Goal: Information Seeking & Learning: Learn about a topic

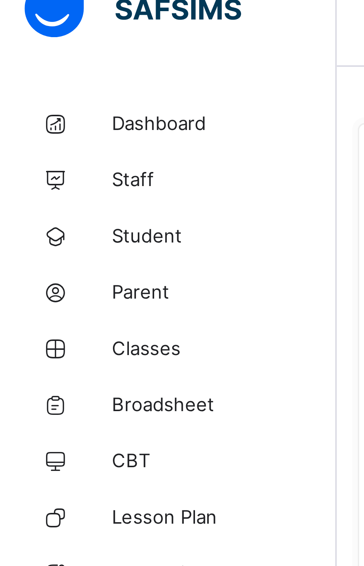
click at [55, 105] on span "Classes" at bounding box center [59, 104] width 59 height 6
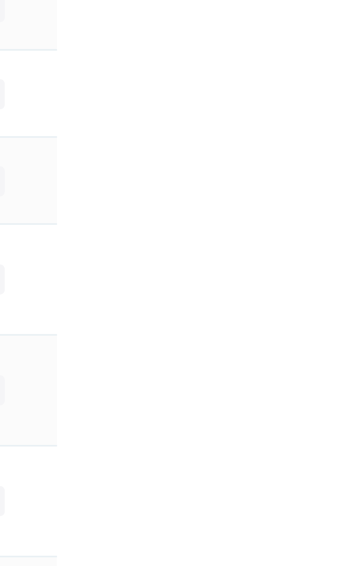
click at [364, 379] on html "Classes Third Term / [DATE]-[DATE] [PERSON_NAME] [PERSON_NAME][EMAIL_ADDRESS][D…" at bounding box center [182, 283] width 364 height 566
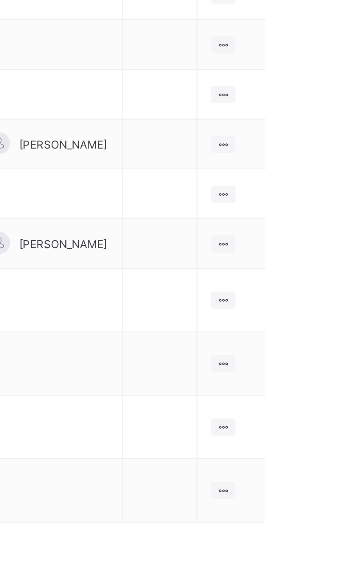
click at [306, 352] on td at bounding box center [307, 354] width 30 height 26
click at [306, 354] on td at bounding box center [307, 354] width 30 height 26
click at [304, 352] on td at bounding box center [307, 354] width 30 height 26
click at [310, 351] on td at bounding box center [307, 354] width 30 height 26
click at [305, 354] on td at bounding box center [307, 354] width 30 height 26
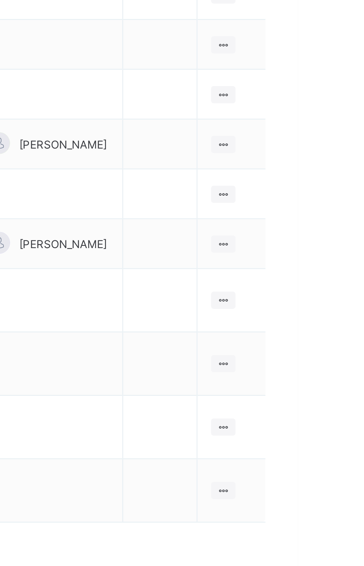
click at [305, 351] on td at bounding box center [307, 354] width 30 height 26
click at [303, 352] on td at bounding box center [307, 354] width 30 height 26
click at [302, 353] on td at bounding box center [307, 354] width 30 height 26
click at [308, 351] on td at bounding box center [307, 354] width 30 height 26
click at [312, 350] on td at bounding box center [307, 354] width 30 height 26
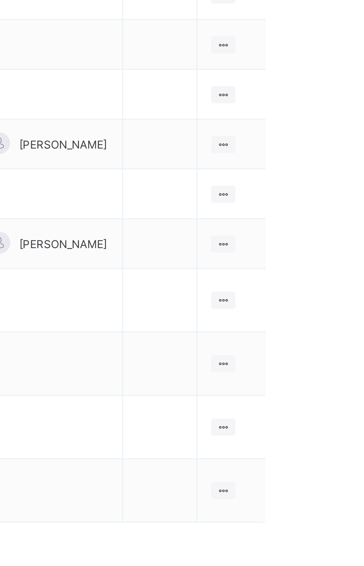
click at [329, 328] on div at bounding box center [333, 327] width 10 height 7
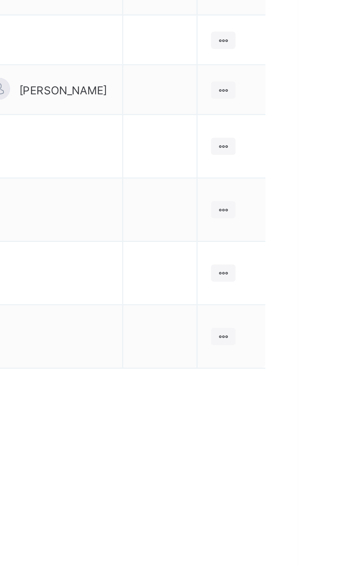
click at [348, 399] on td "View Class Assign form Teacher" at bounding box center [337, 406] width 28 height 26
click at [330, 377] on icon at bounding box center [333, 380] width 6 height 6
click at [0, 0] on div "View Class" at bounding box center [0, 0] width 0 height 0
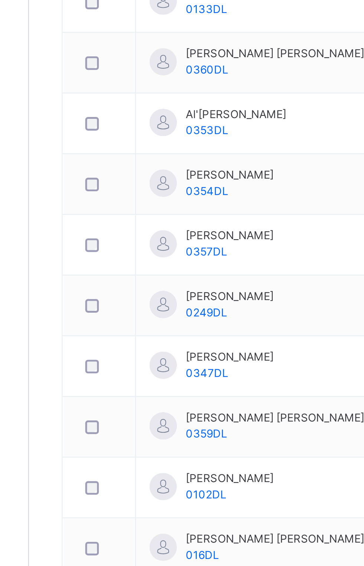
click at [117, 51] on link "Back" at bounding box center [114, 52] width 11 height 6
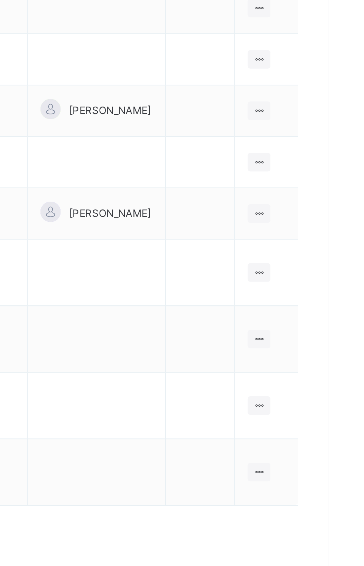
click at [332, 386] on icon at bounding box center [333, 383] width 6 height 6
click at [0, 0] on li "View Class" at bounding box center [0, 0] width 0 height 0
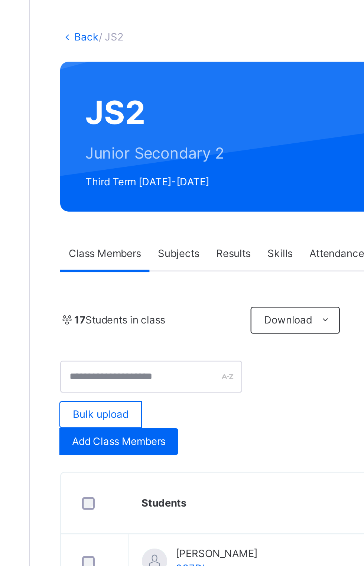
click at [170, 146] on div "Results" at bounding box center [178, 147] width 23 height 15
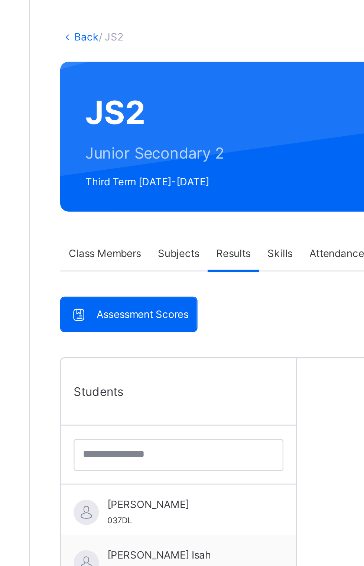
click at [175, 144] on span "Results" at bounding box center [178, 147] width 15 height 7
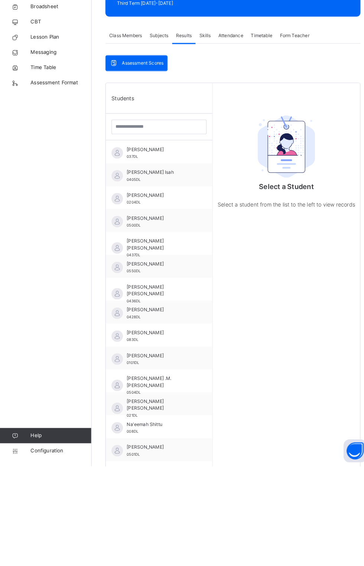
scroll to position [10, 0]
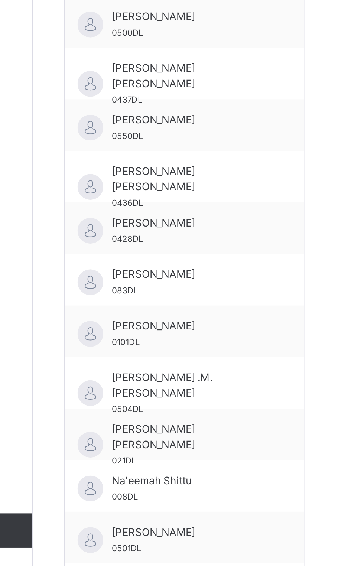
click at [175, 539] on span "[PERSON_NAME]" at bounding box center [156, 537] width 66 height 7
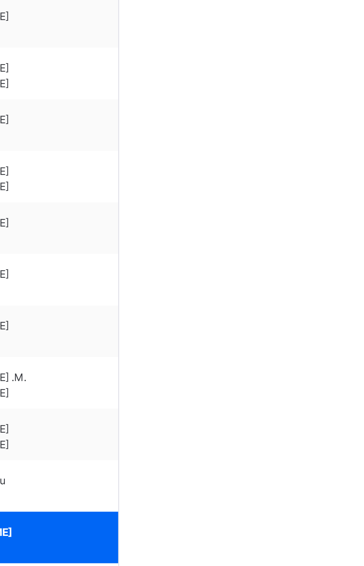
click at [188, 538] on span "[PERSON_NAME]" at bounding box center [156, 537] width 66 height 7
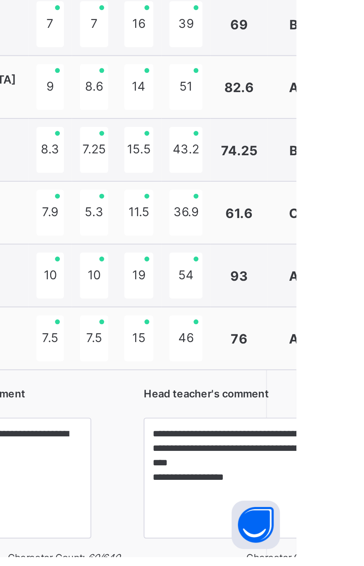
scroll to position [0, 0]
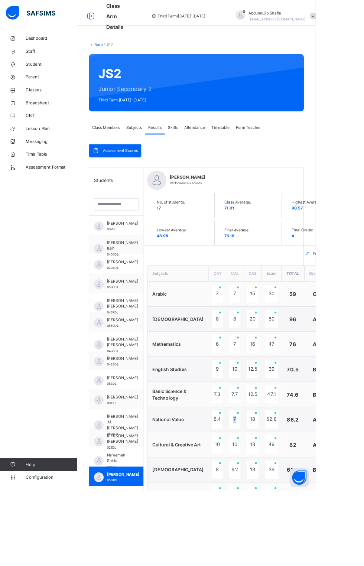
click at [306, 387] on div "47" at bounding box center [313, 397] width 15 height 21
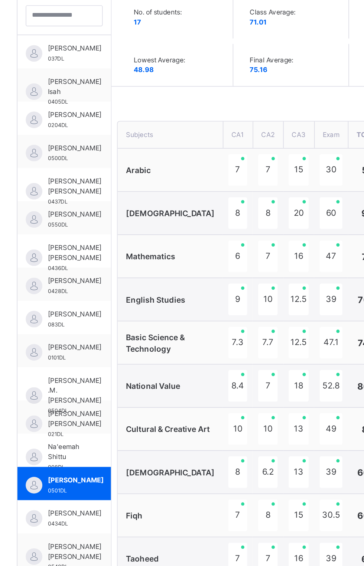
scroll to position [10, 0]
click at [306, 319] on div "47" at bounding box center [313, 329] width 15 height 21
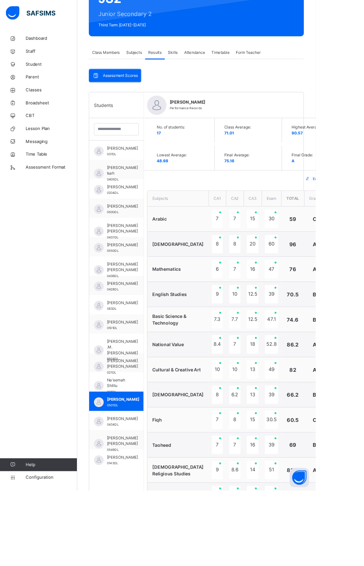
scroll to position [98, 0]
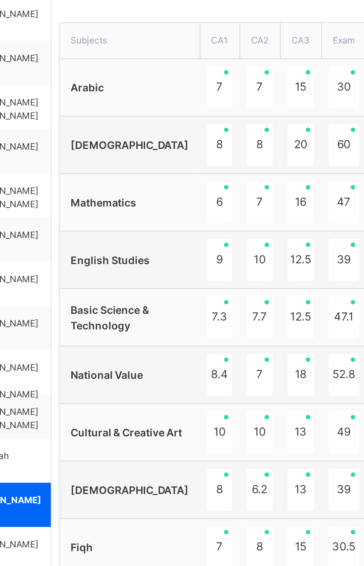
click at [306, 289] on div "47" at bounding box center [313, 299] width 15 height 21
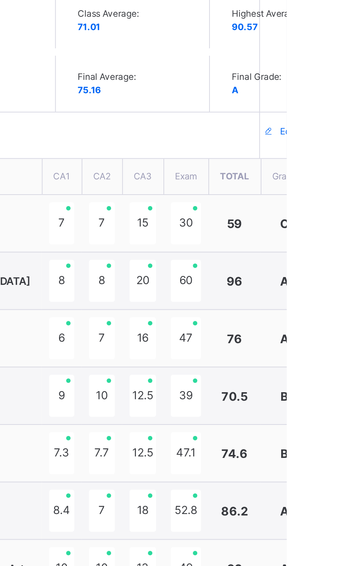
click at [285, 289] on div "16" at bounding box center [291, 299] width 13 height 21
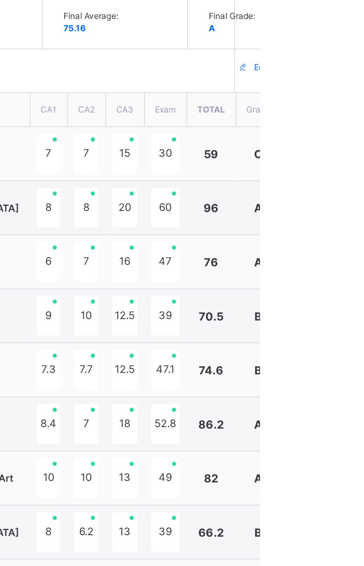
scroll to position [221, 0]
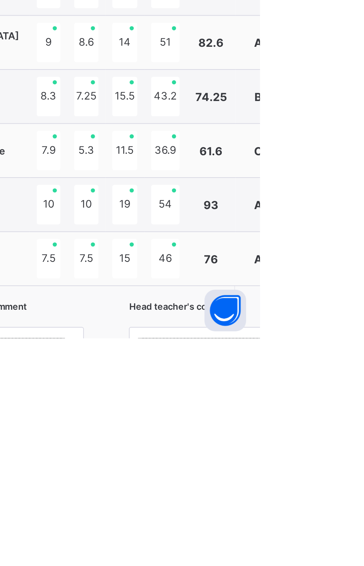
click at [356, 562] on button "Open asap" at bounding box center [345, 551] width 22 height 22
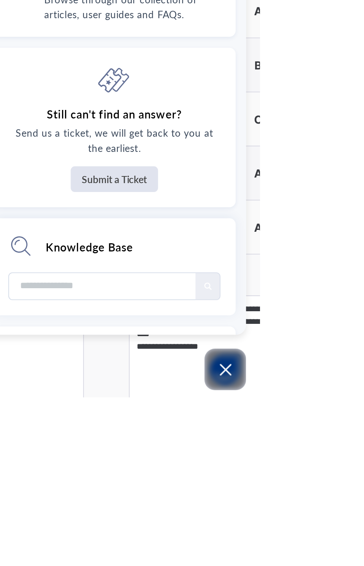
click at [356, 562] on button "Open asap" at bounding box center [345, 551] width 22 height 22
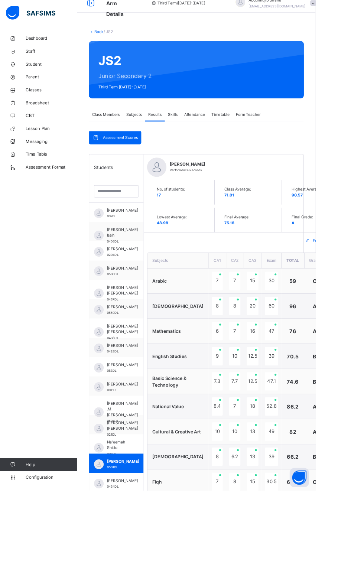
scroll to position [1, 0]
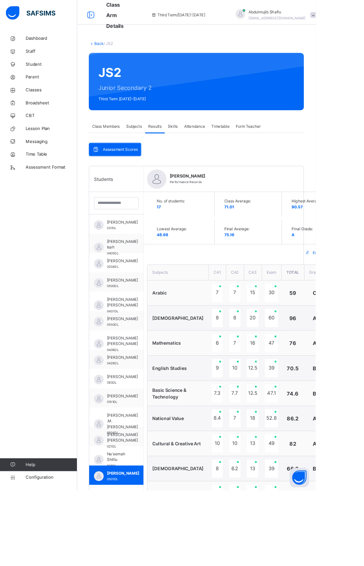
click at [259, 265] on span "Final Average:" at bounding box center [288, 264] width 59 height 7
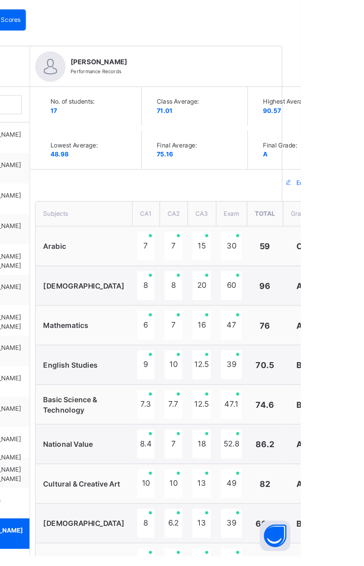
scroll to position [221, 0]
